Goal: Check status: Check status

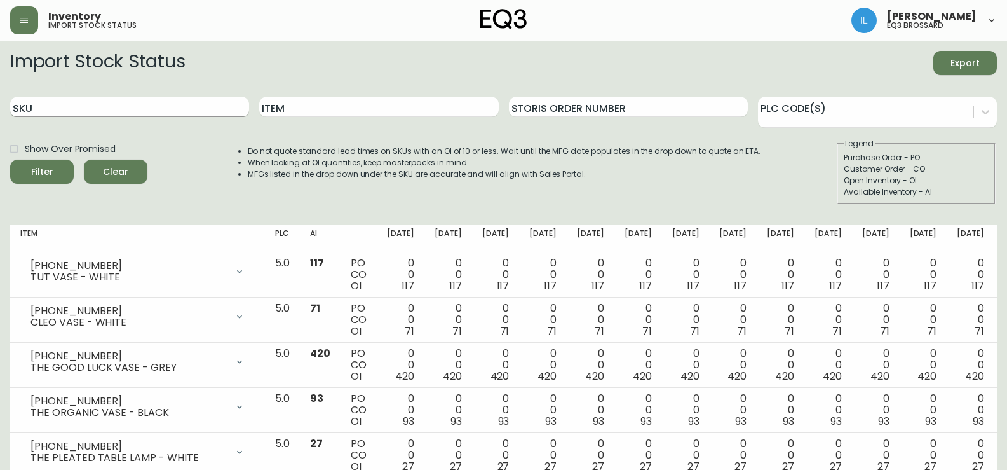
click at [130, 104] on input "SKU" at bounding box center [129, 107] width 239 height 20
paste input "[PHONE_NUMBER]"
type input "[PHONE_NUMBER]"
click at [10, 159] on button "Filter" at bounding box center [42, 171] width 64 height 24
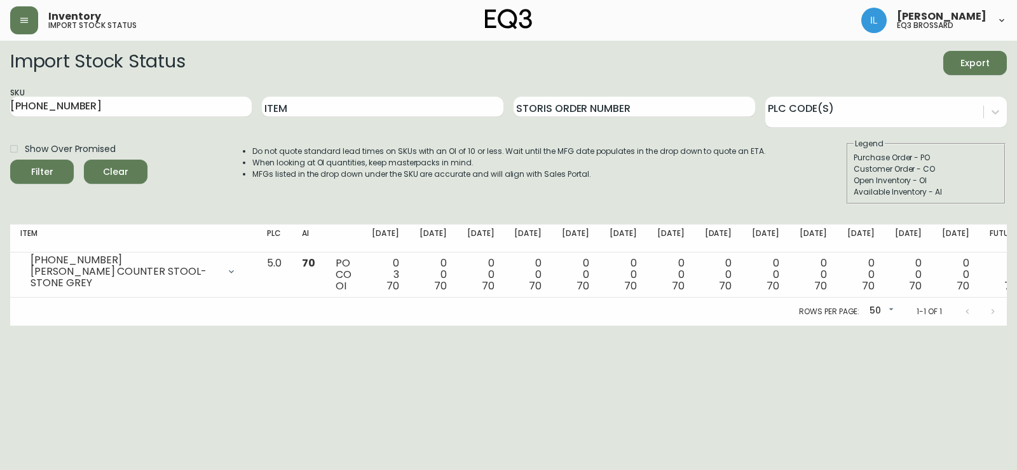
drag, startPoint x: 35, startPoint y: 352, endPoint x: 38, endPoint y: 337, distance: 15.0
click at [35, 325] on html "Inventory import stock status Imane Labhier eq3 brossard Import Stock Status Ex…" at bounding box center [508, 162] width 1017 height 325
drag, startPoint x: 119, startPoint y: 184, endPoint x: 118, endPoint y: 168, distance: 16.0
click at [119, 181] on div "Show Over Promised Filter Clear" at bounding box center [78, 171] width 137 height 66
click at [118, 168] on span "Clear" at bounding box center [115, 172] width 43 height 16
